Goal: Transaction & Acquisition: Purchase product/service

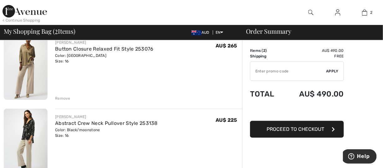
scroll to position [41, 0]
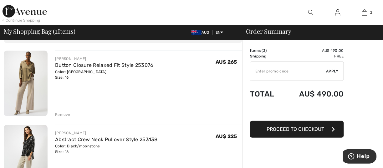
click at [63, 114] on div "Remove" at bounding box center [62, 115] width 15 height 6
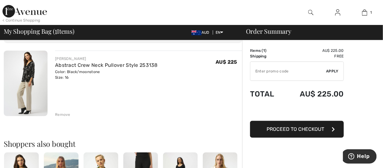
click at [29, 72] on img at bounding box center [26, 84] width 44 height 66
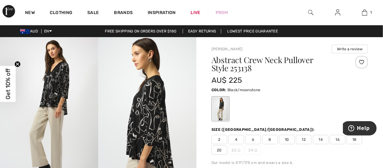
click at [131, 95] on img at bounding box center [147, 110] width 98 height 147
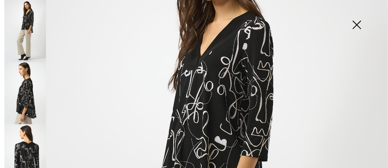
scroll to position [81, 0]
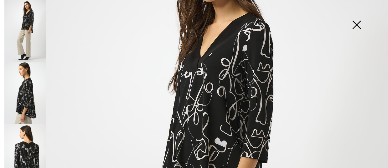
click at [31, 97] on img at bounding box center [25, 93] width 42 height 62
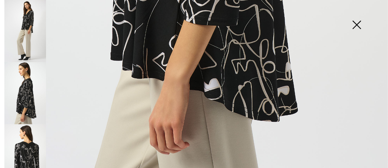
scroll to position [406, 0]
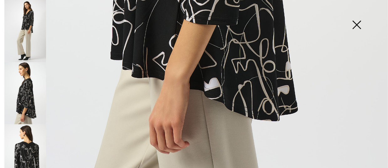
click at [38, 153] on img at bounding box center [25, 156] width 42 height 62
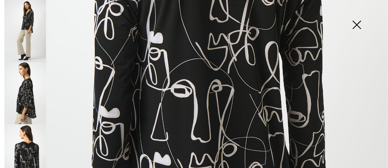
scroll to position [0, 0]
